Goal: Navigation & Orientation: Find specific page/section

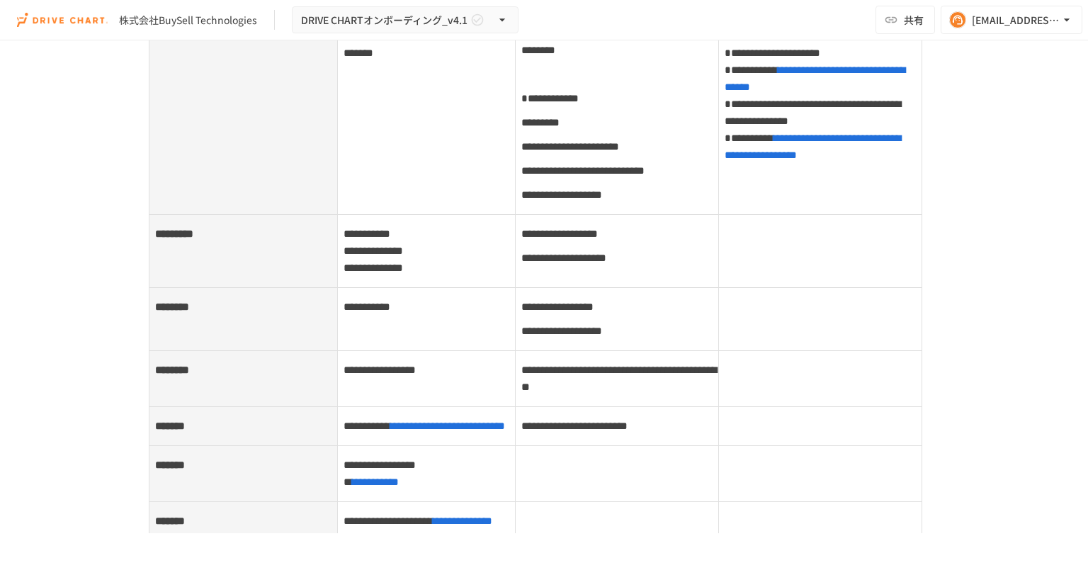
scroll to position [6689, 0]
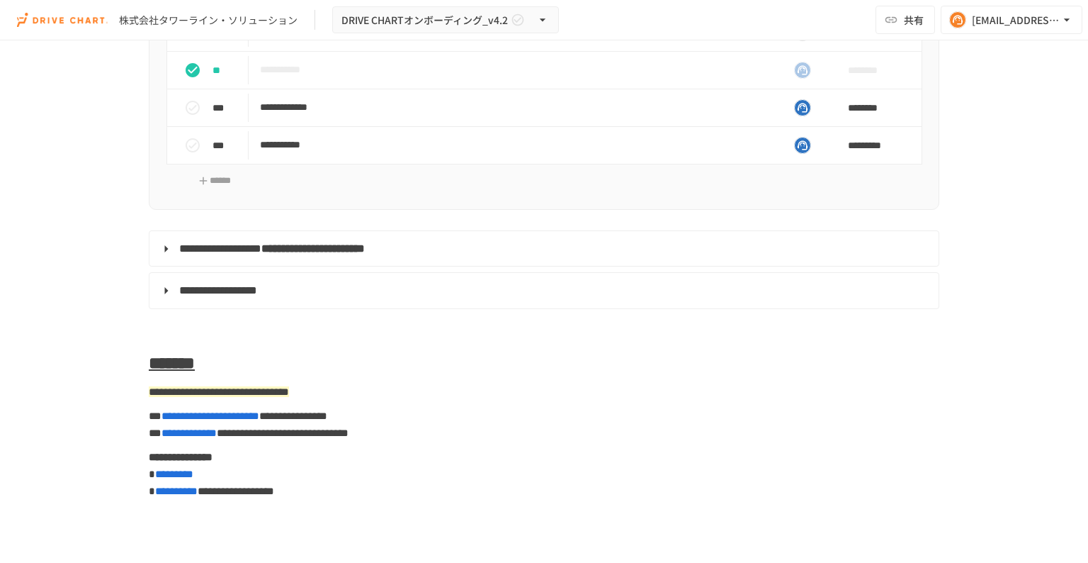
scroll to position [7143, 0]
